Goal: Task Accomplishment & Management: Use online tool/utility

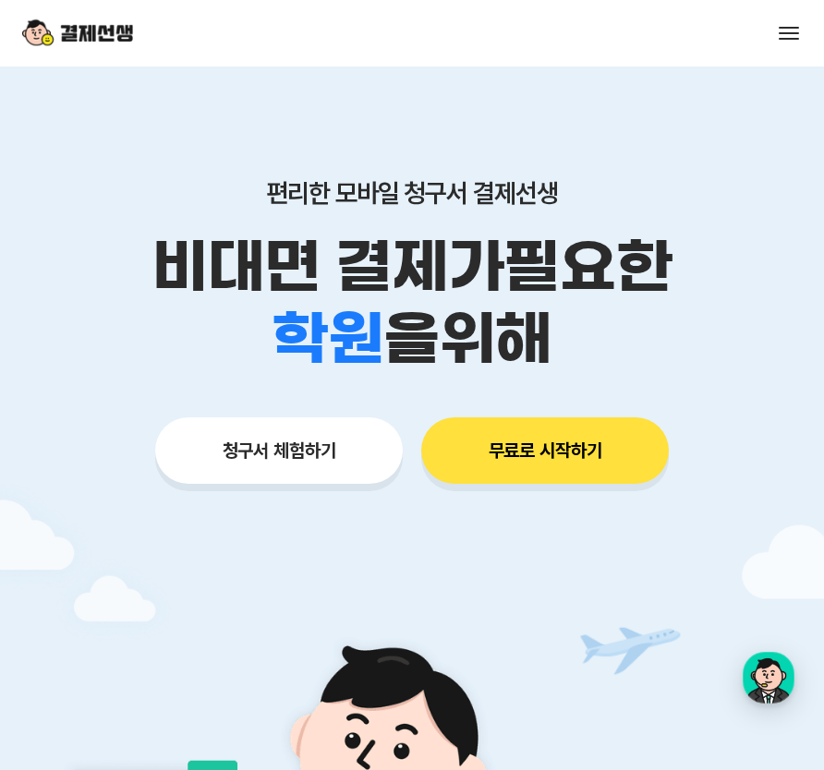
click at [331, 475] on button "청구서 체험하기" at bounding box center [278, 450] width 247 height 66
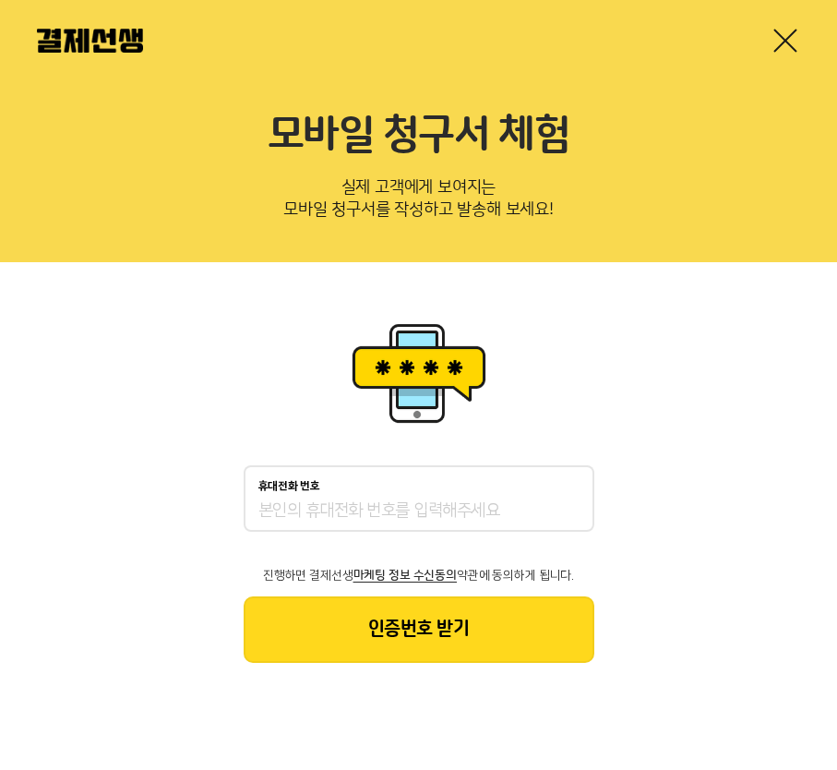
click at [788, 39] on link at bounding box center [786, 41] width 30 height 30
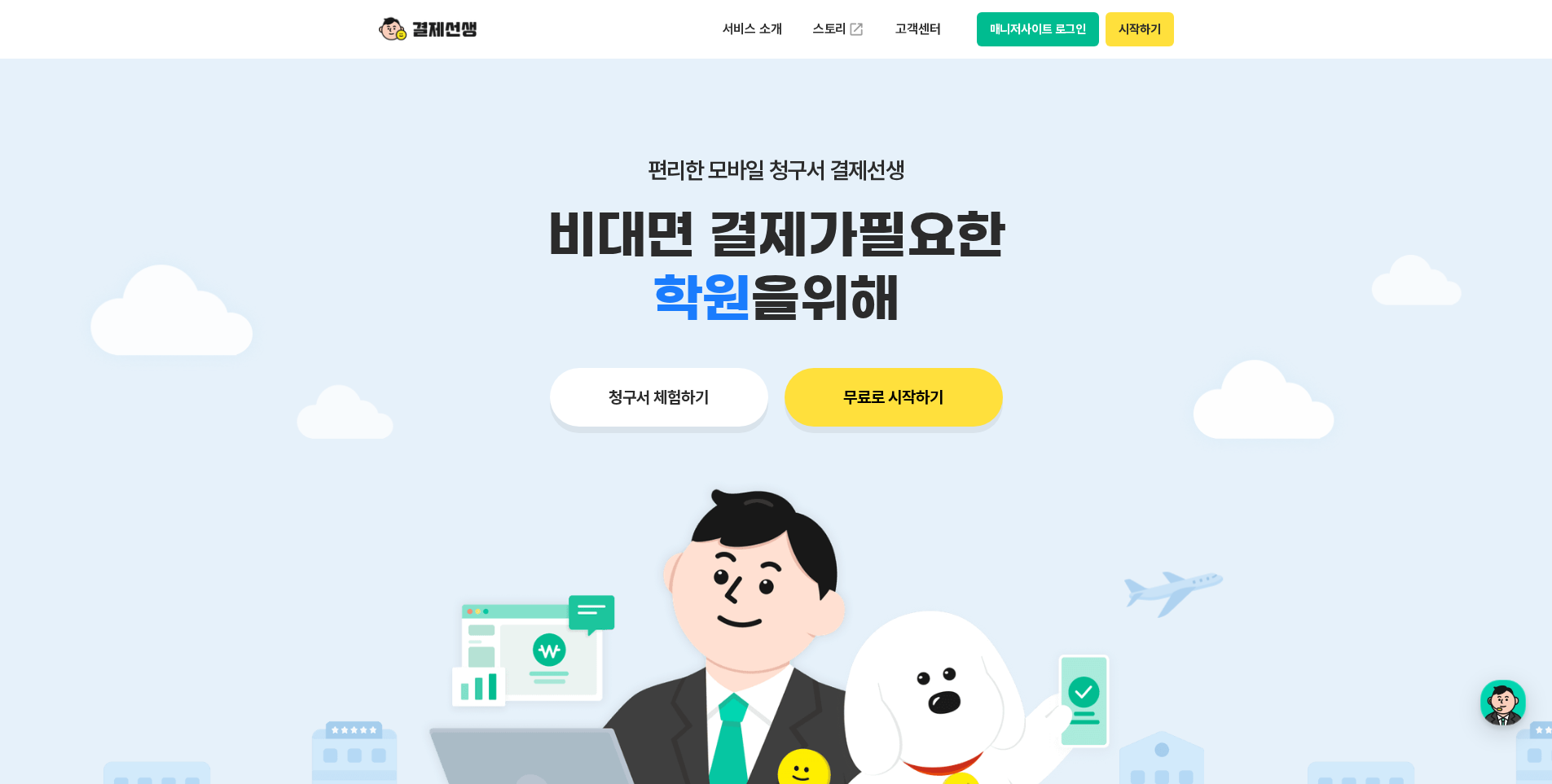
click at [738, 33] on button "매니저사이트 로그인" at bounding box center [1038, 29] width 123 height 34
